Goal: Task Accomplishment & Management: Manage account settings

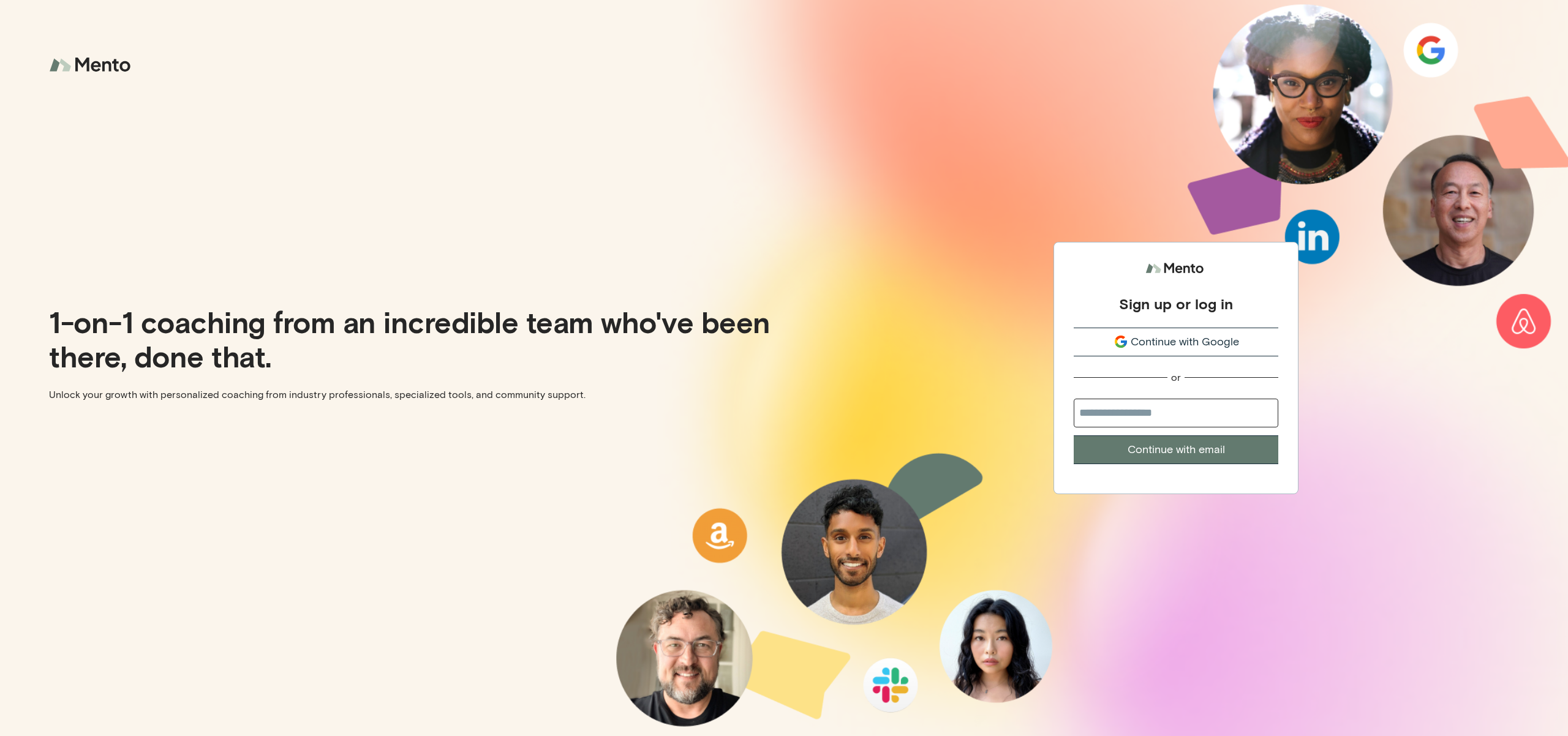
drag, startPoint x: 1188, startPoint y: 393, endPoint x: 1187, endPoint y: 404, distance: 11.0
click at [1188, 401] on input "email" at bounding box center [1176, 412] width 205 height 29
click at [1187, 409] on input "email" at bounding box center [1176, 412] width 205 height 29
type input "**********"
click at [1168, 436] on button "Continue with email" at bounding box center [1176, 449] width 205 height 29
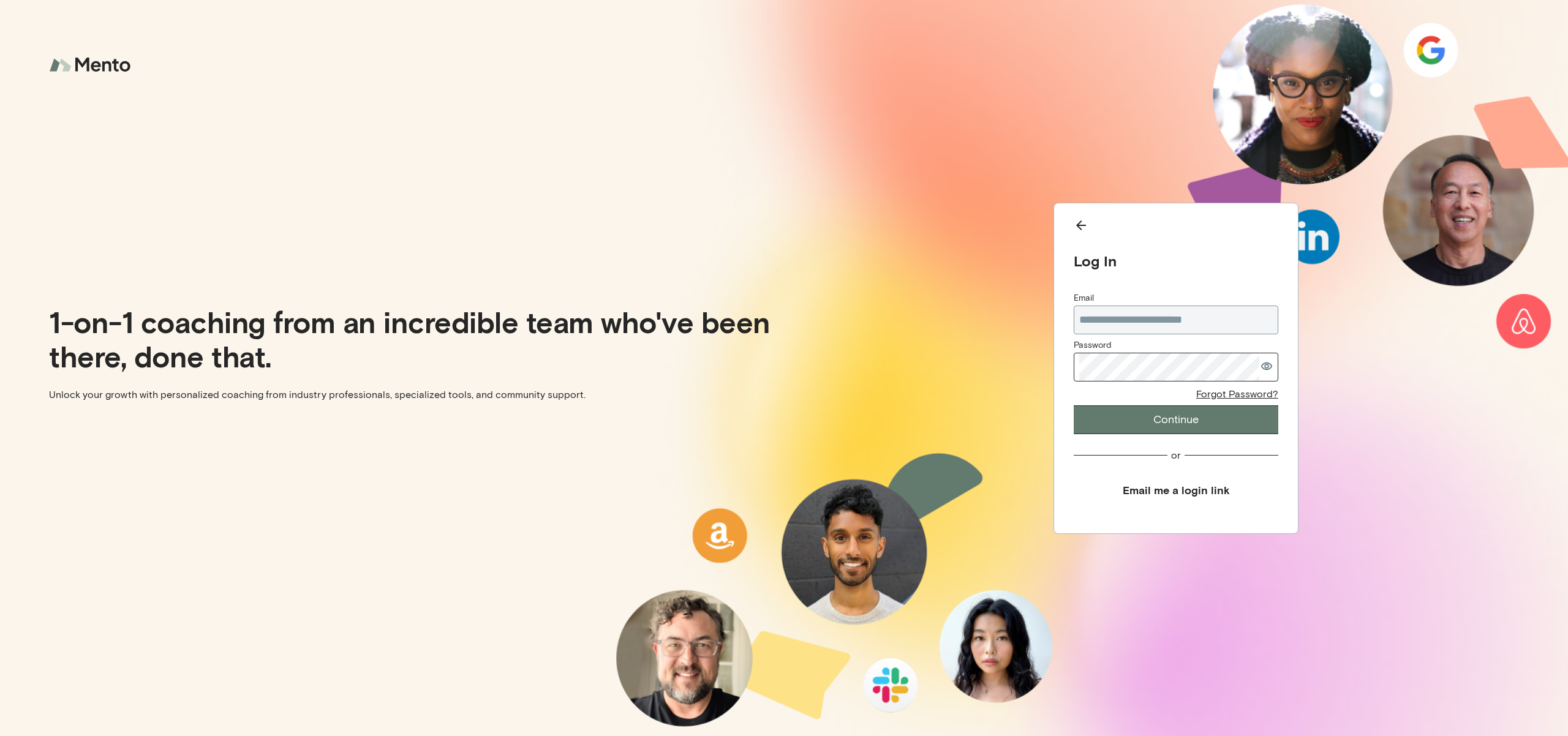
click at [1169, 382] on div "**********" at bounding box center [1176, 363] width 205 height 142
click at [1074, 406] on button "Continue" at bounding box center [1176, 420] width 205 height 29
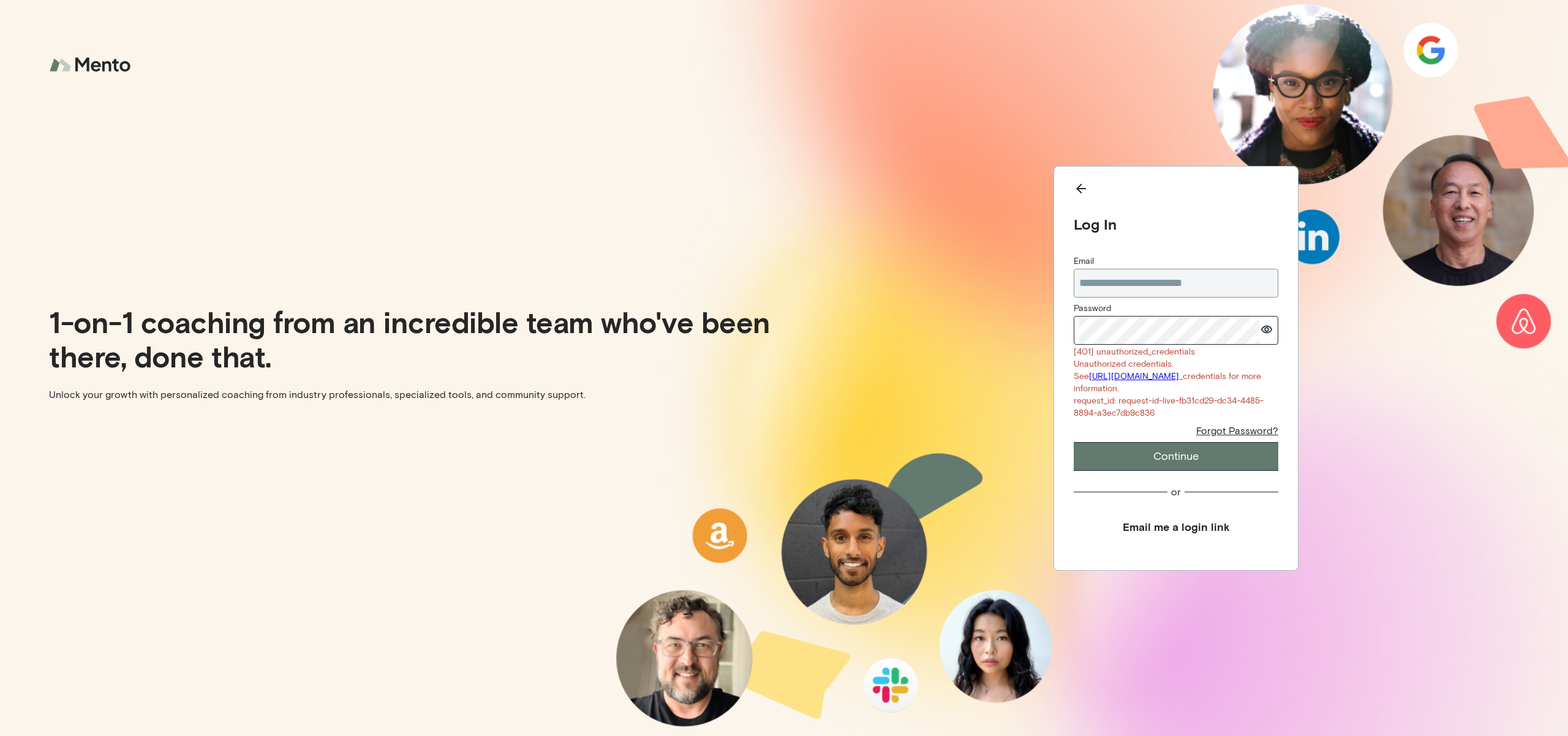
click at [1054, 316] on div "**********" at bounding box center [1176, 368] width 245 height 405
click at [1074, 442] on button "Continue" at bounding box center [1176, 456] width 205 height 29
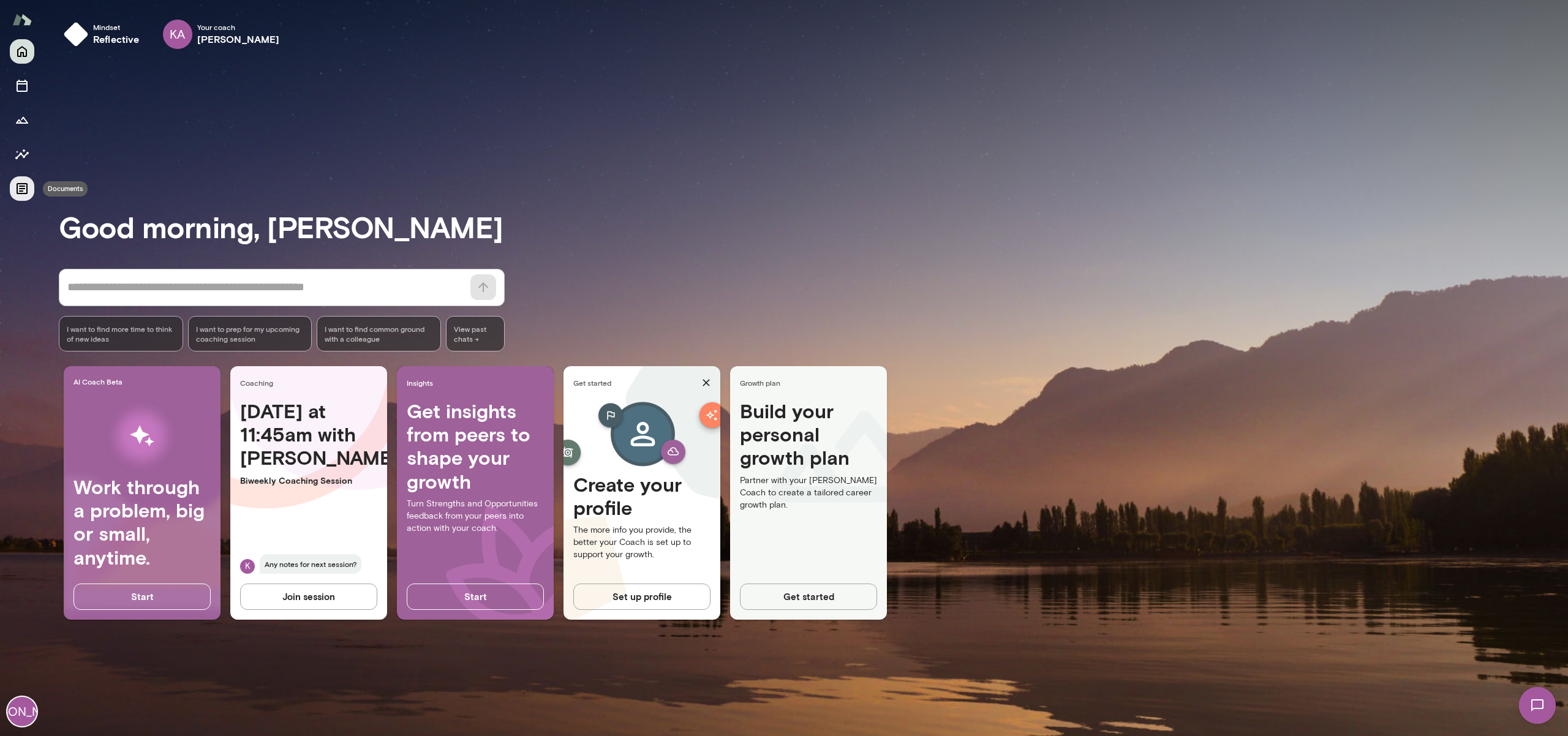
click at [22, 192] on icon "Documents" at bounding box center [22, 188] width 15 height 15
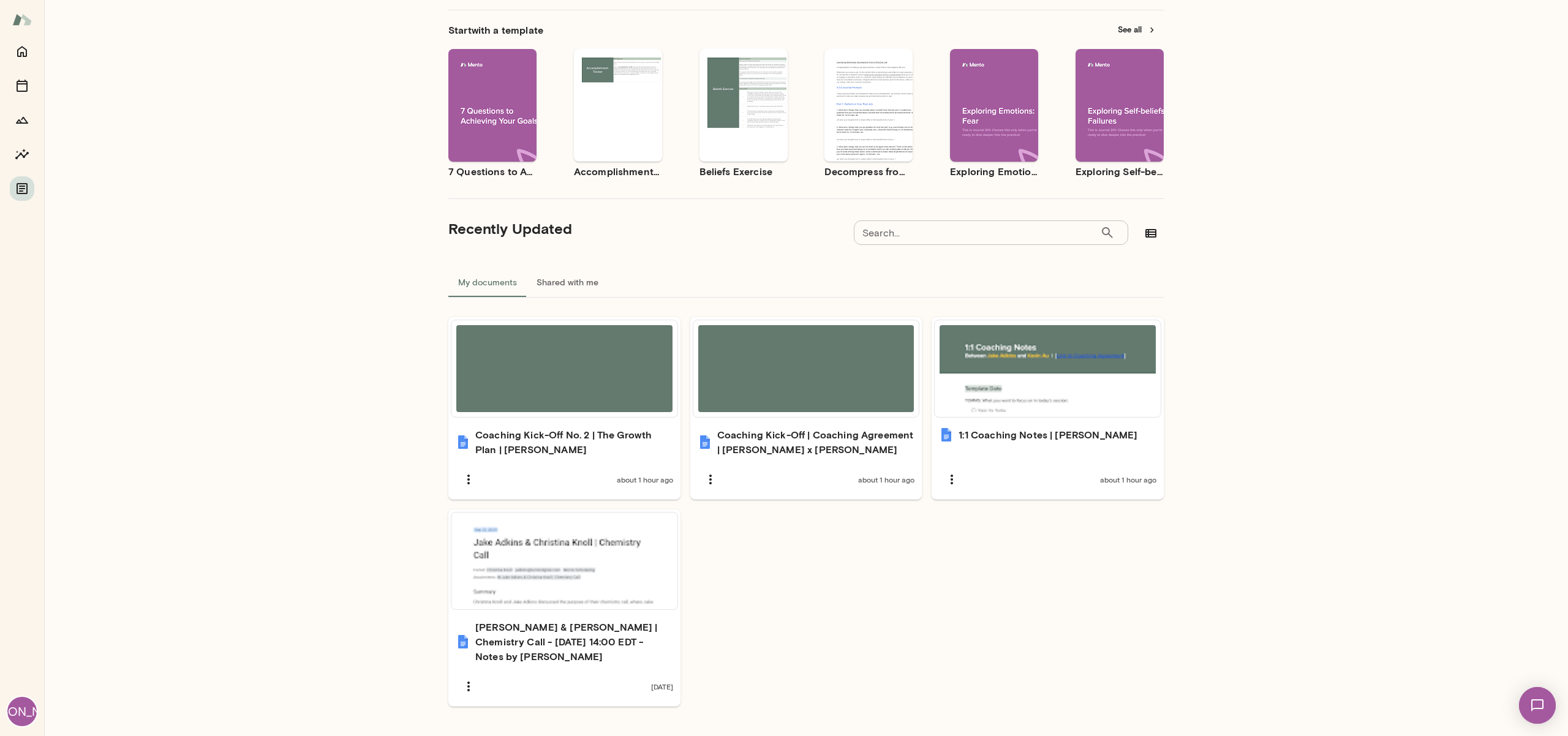
scroll to position [74, 0]
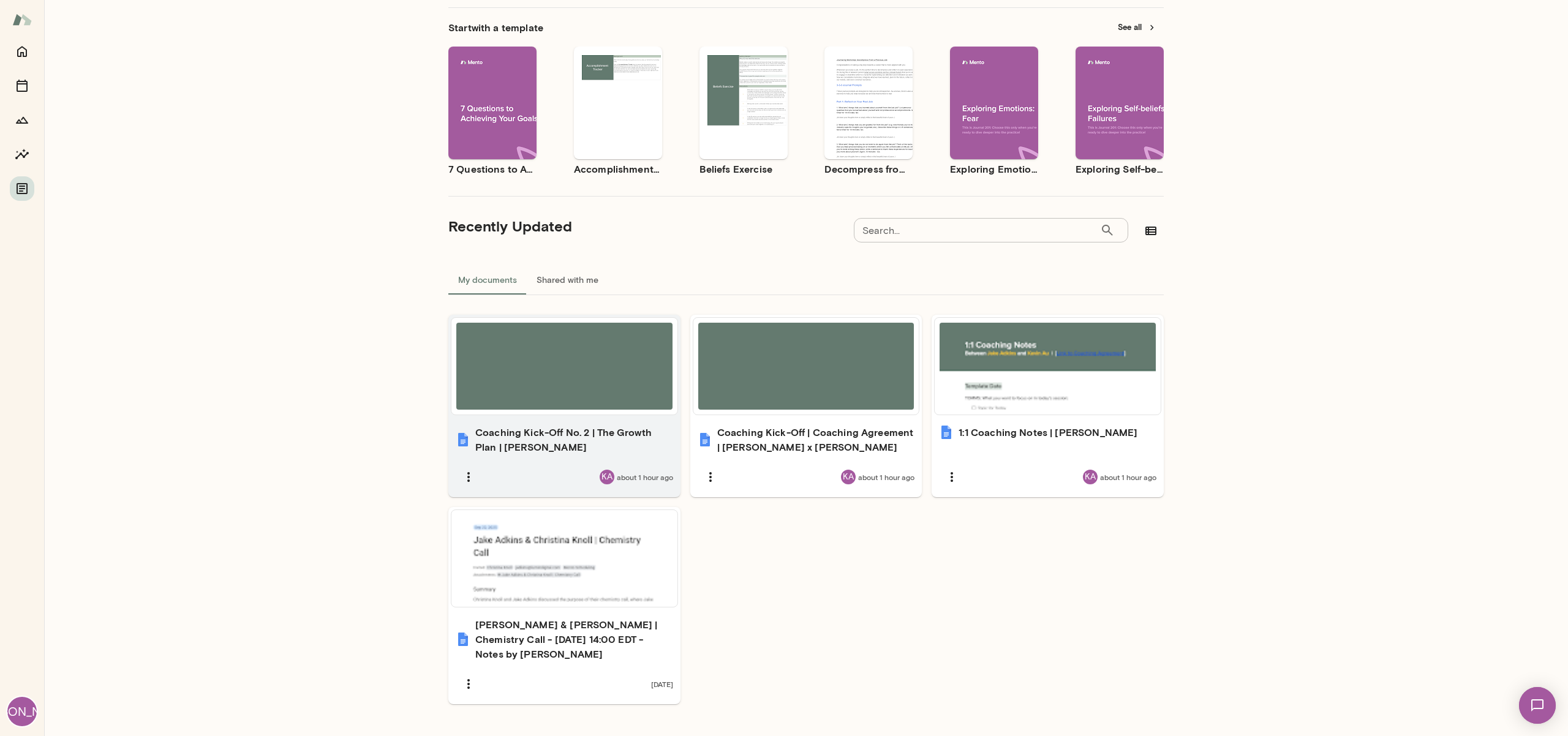
click at [601, 360] on div at bounding box center [565, 366] width 217 height 87
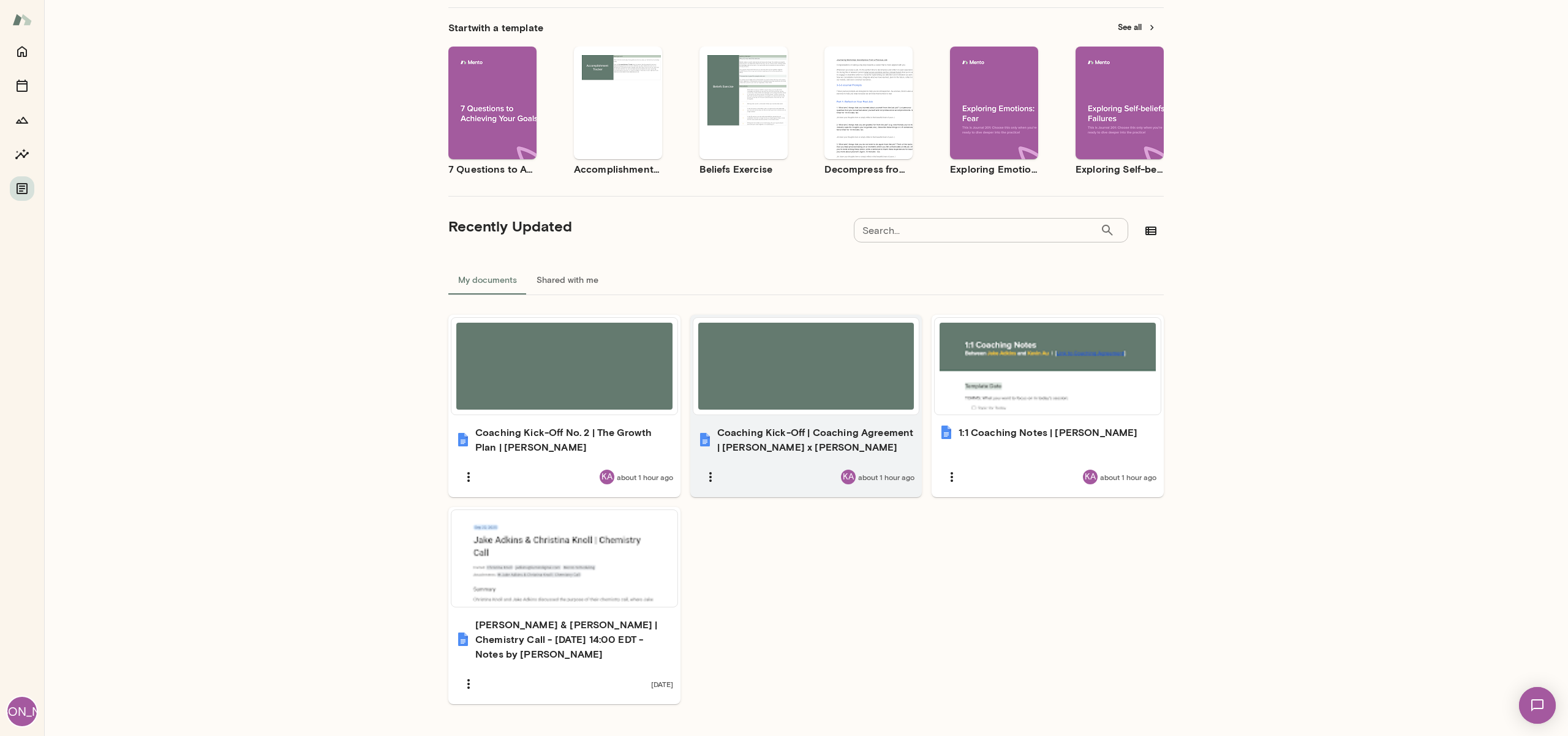
click at [815, 393] on div at bounding box center [807, 366] width 217 height 87
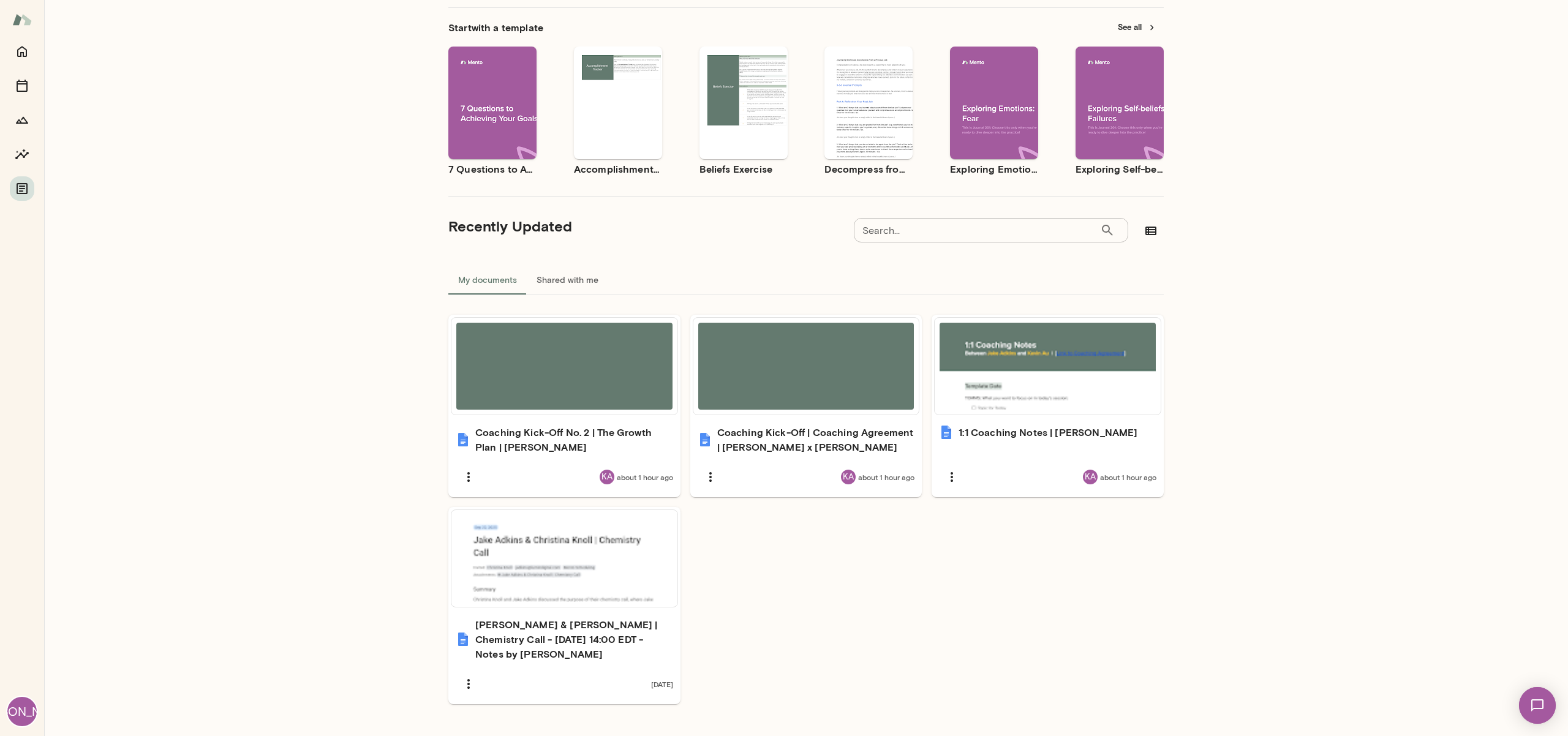
scroll to position [102, 0]
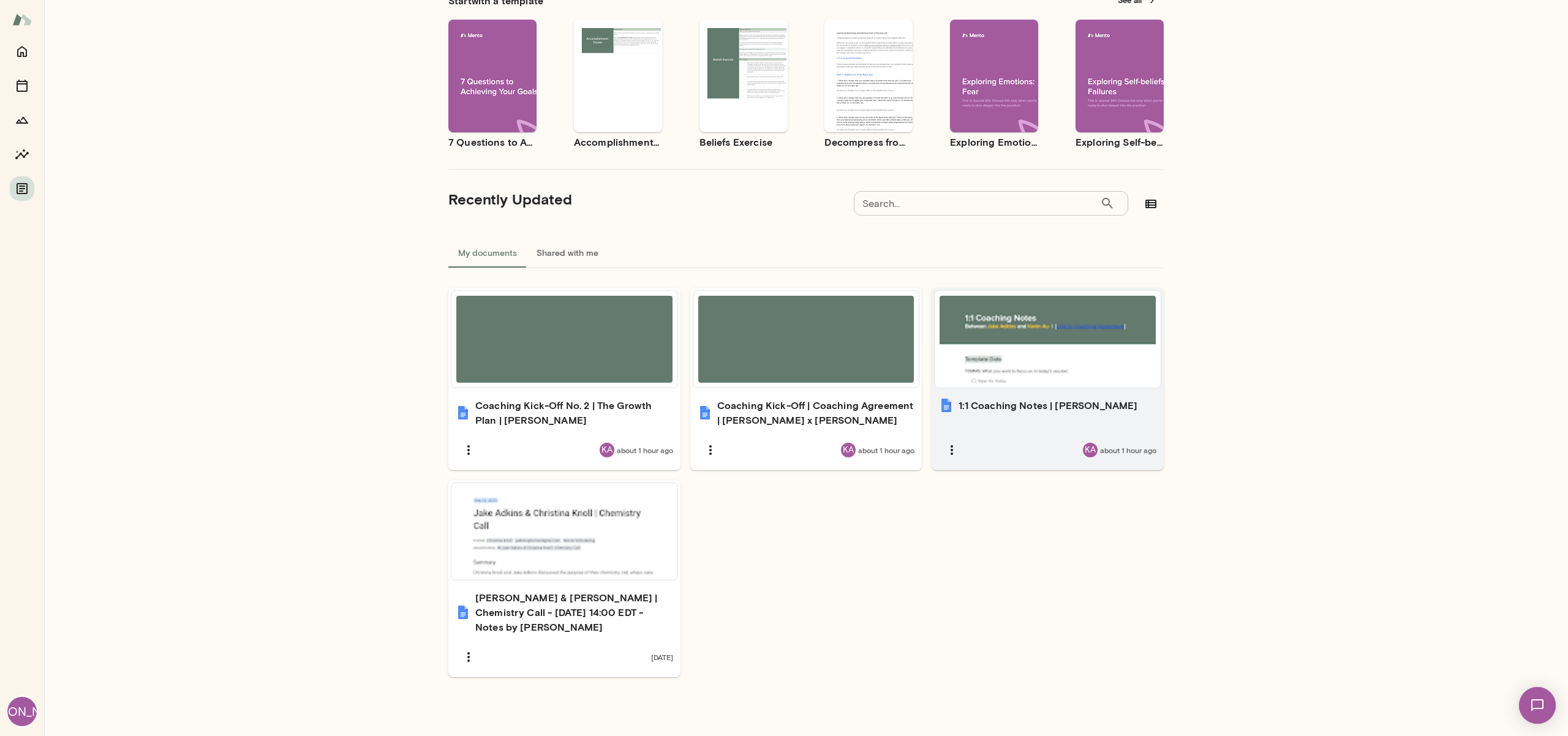
click at [1089, 361] on div at bounding box center [1048, 339] width 217 height 87
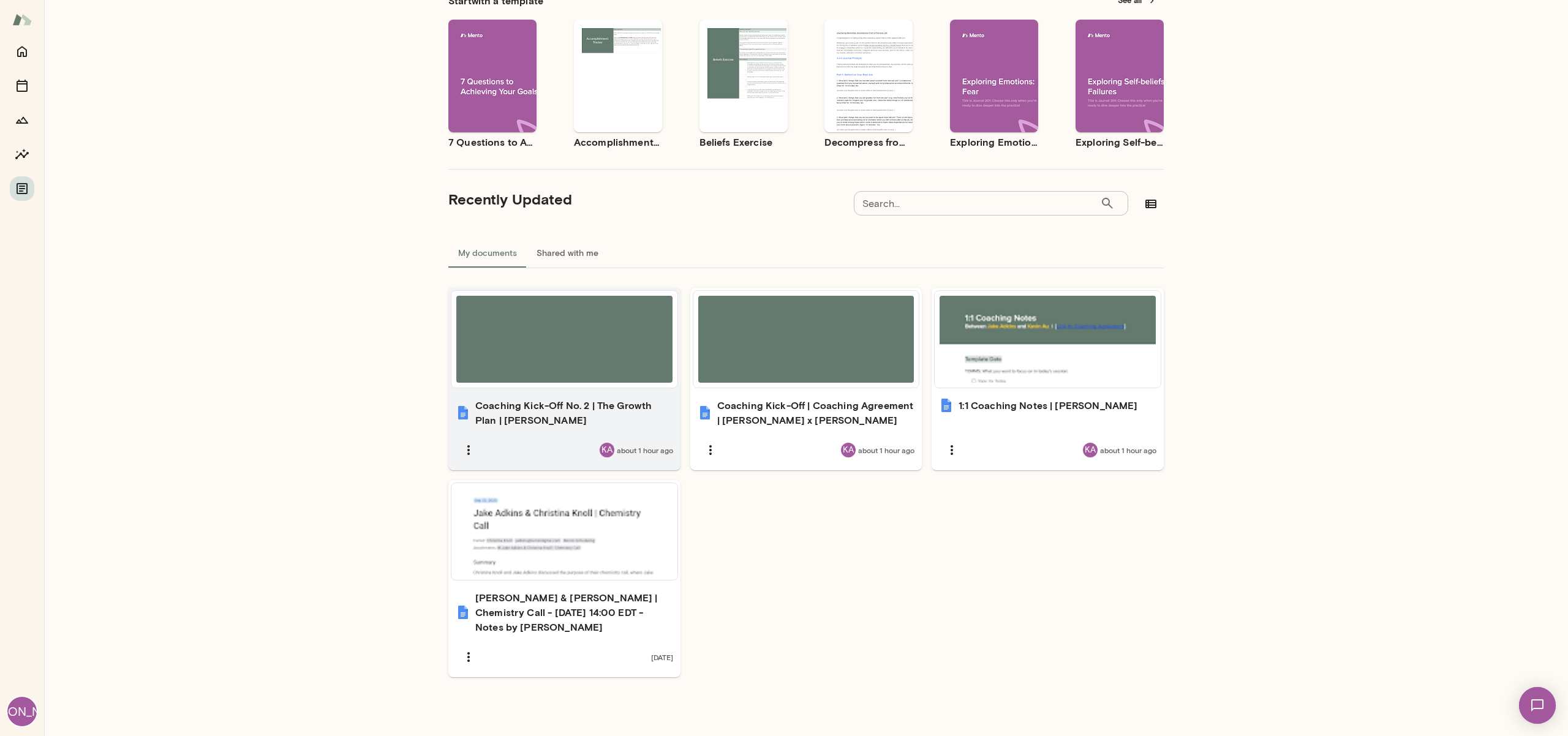
click at [604, 358] on div at bounding box center [565, 339] width 217 height 87
